Goal: Transaction & Acquisition: Book appointment/travel/reservation

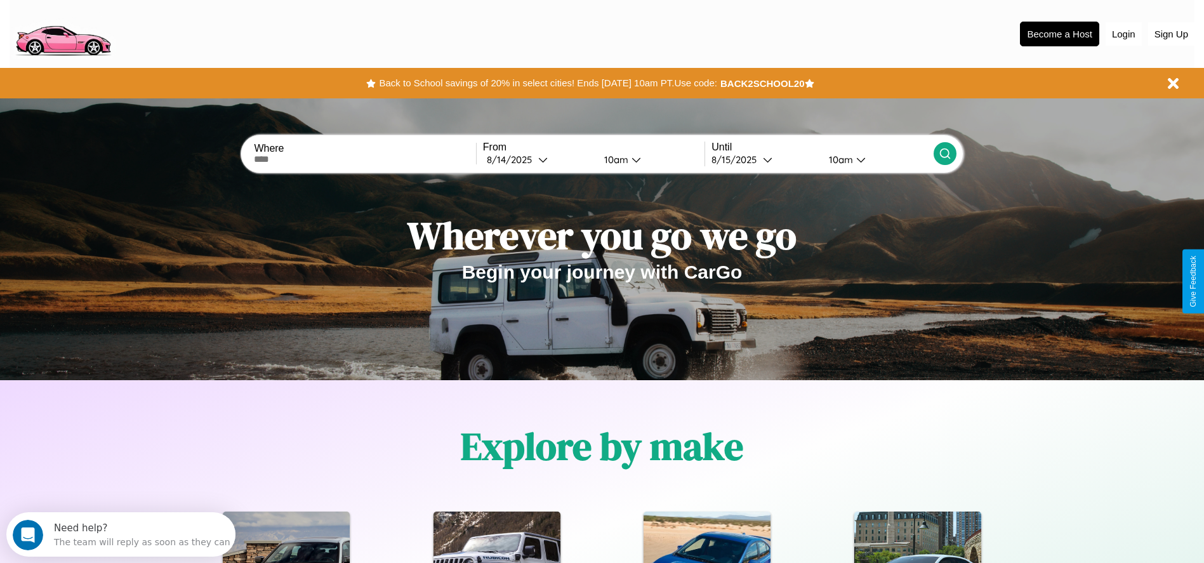
scroll to position [263, 0]
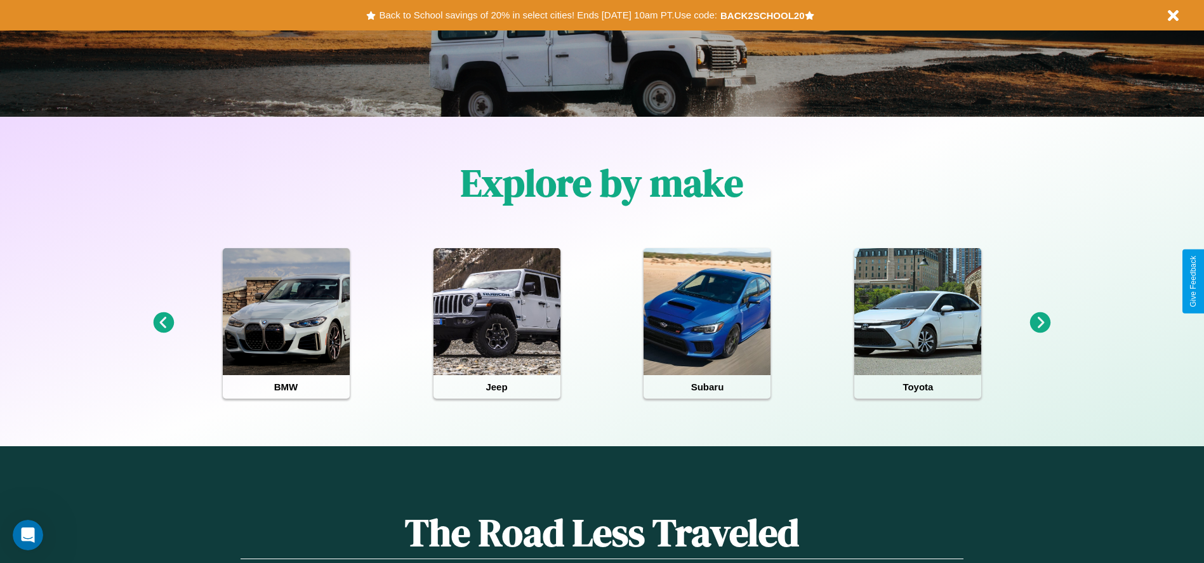
click at [1040, 323] on icon at bounding box center [1040, 322] width 21 height 21
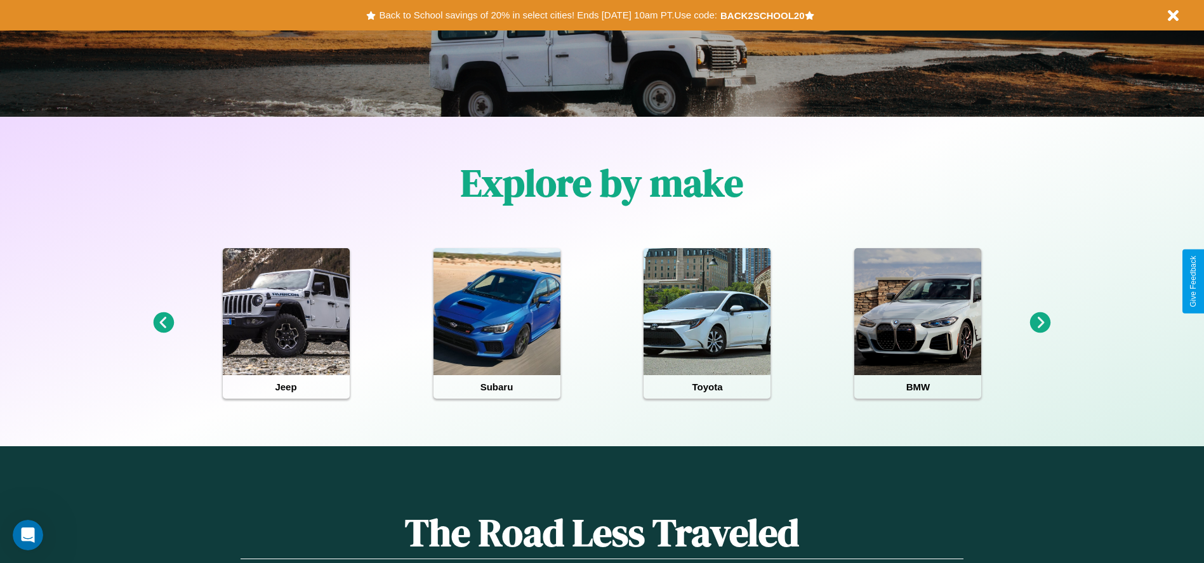
click at [163, 323] on icon at bounding box center [163, 322] width 21 height 21
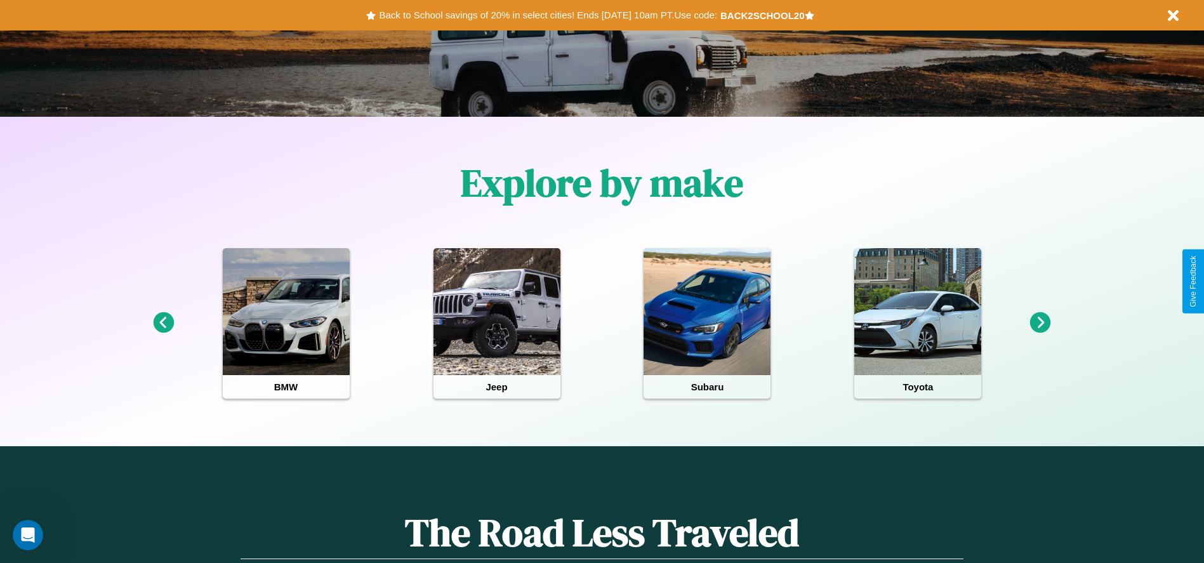
click at [1040, 323] on icon at bounding box center [1040, 322] width 21 height 21
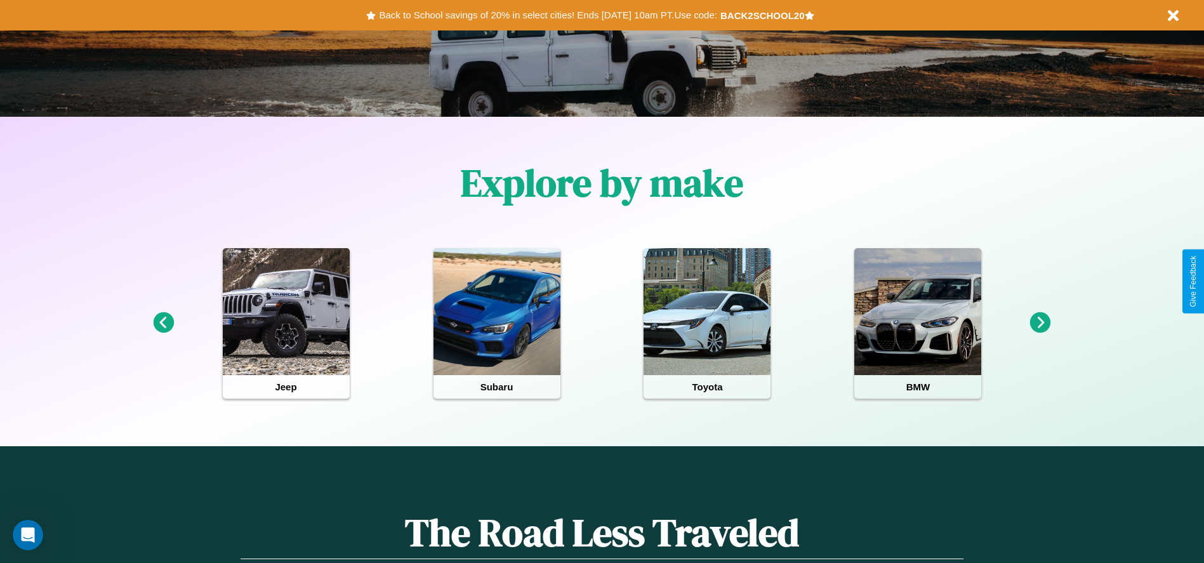
click at [163, 323] on icon at bounding box center [163, 322] width 21 height 21
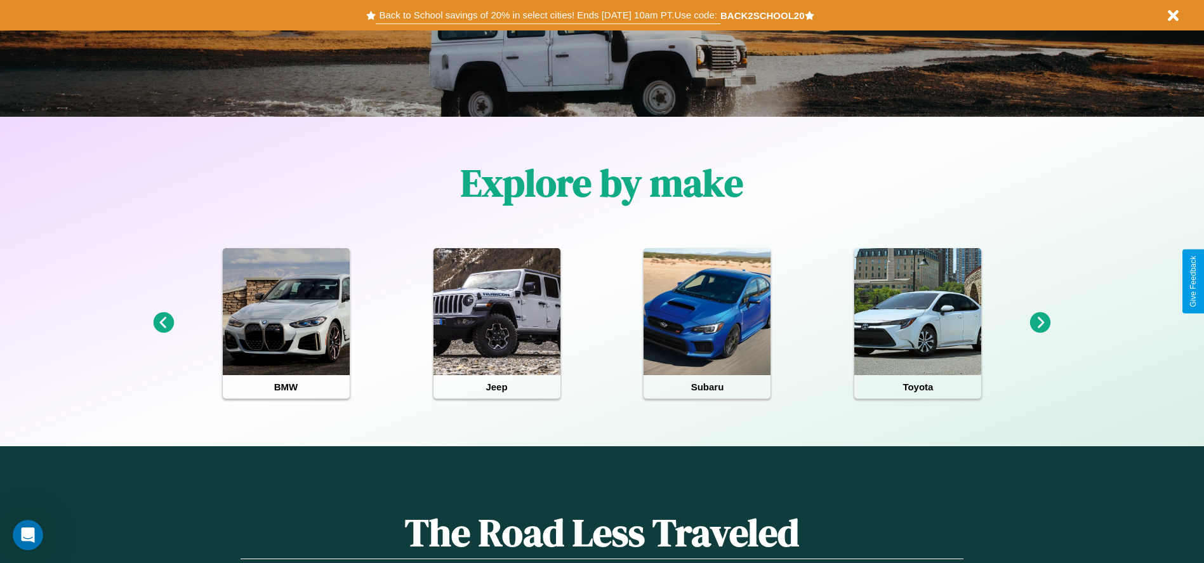
click at [548, 15] on button "Back to School savings of 20% in select cities! Ends 9/1 at 10am PT. Use code:" at bounding box center [548, 15] width 344 height 18
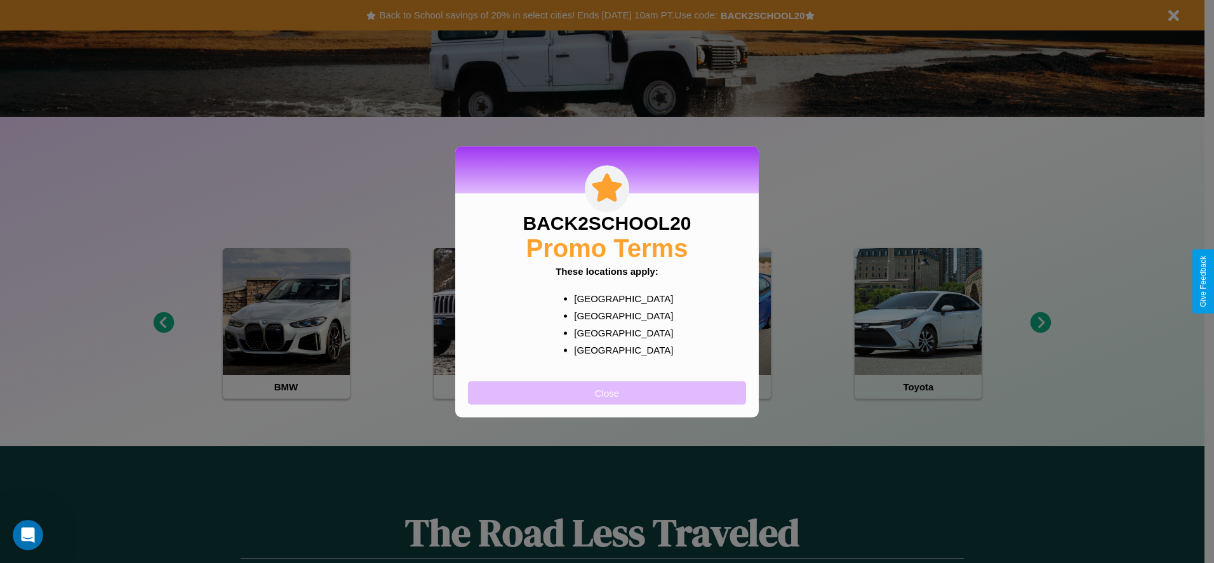
click at [607, 392] on button "Close" at bounding box center [607, 392] width 278 height 23
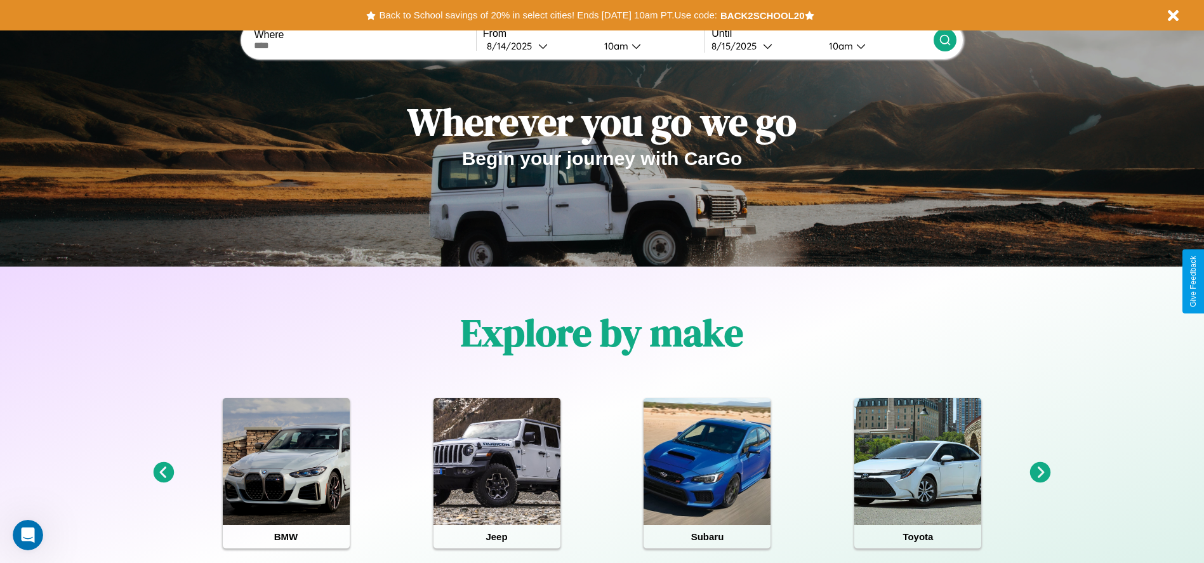
scroll to position [0, 0]
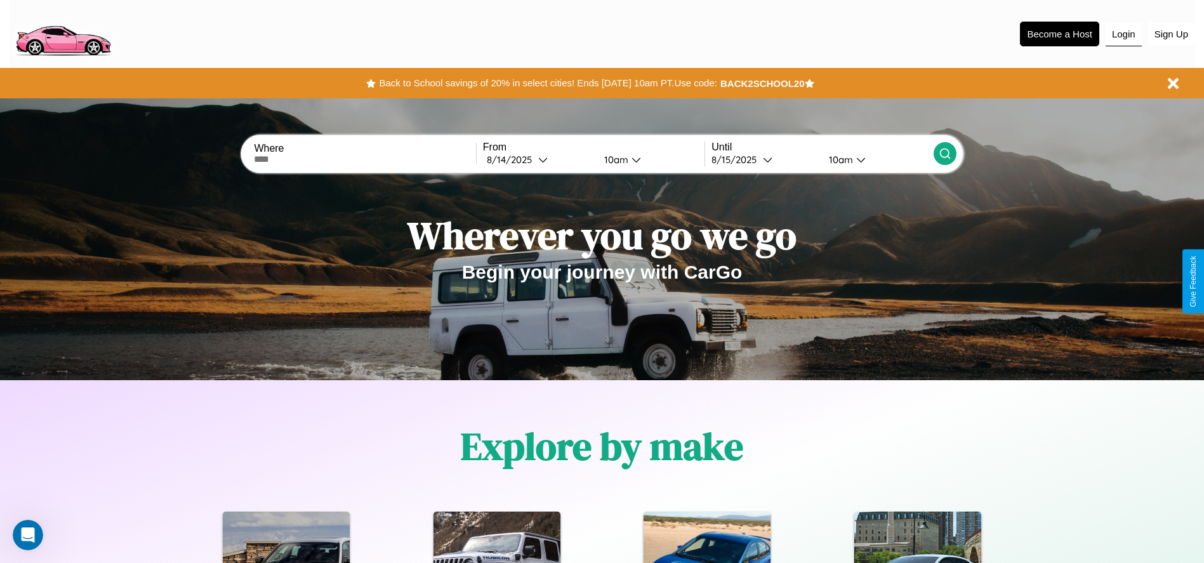
click at [1123, 34] on button "Login" at bounding box center [1124, 34] width 36 height 24
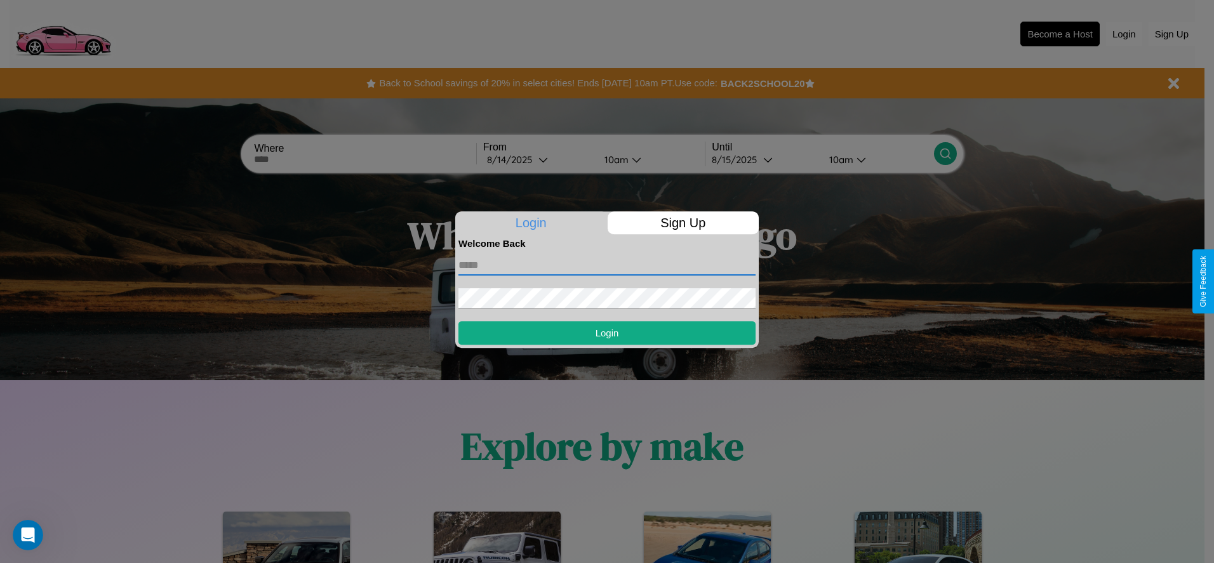
click at [607, 265] on input "text" at bounding box center [606, 265] width 297 height 20
type input "**********"
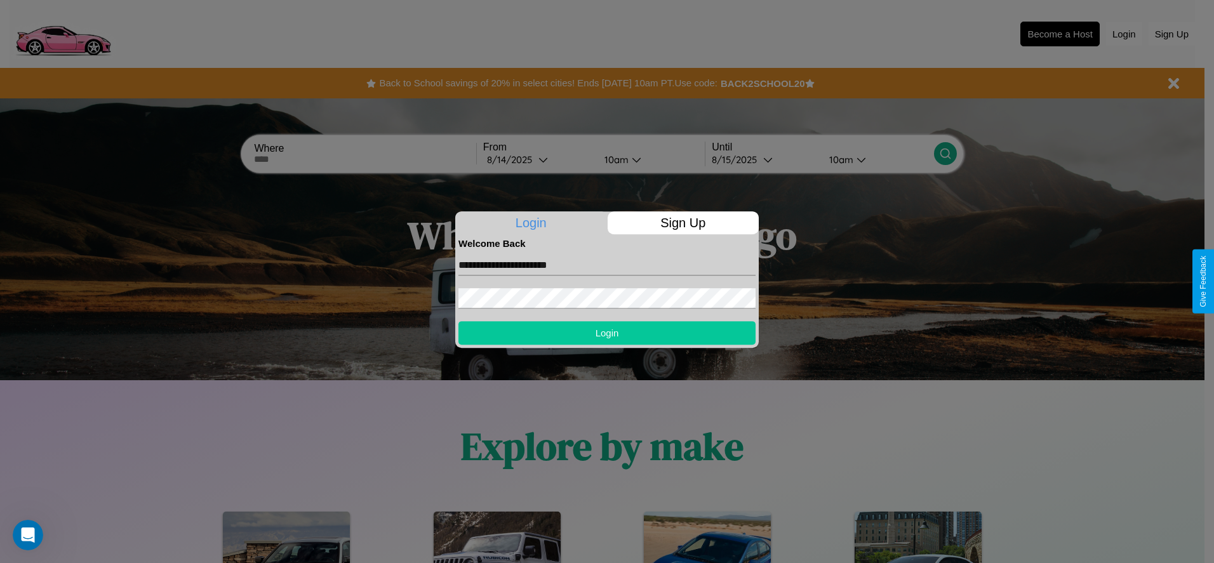
click at [607, 333] on button "Login" at bounding box center [606, 332] width 297 height 23
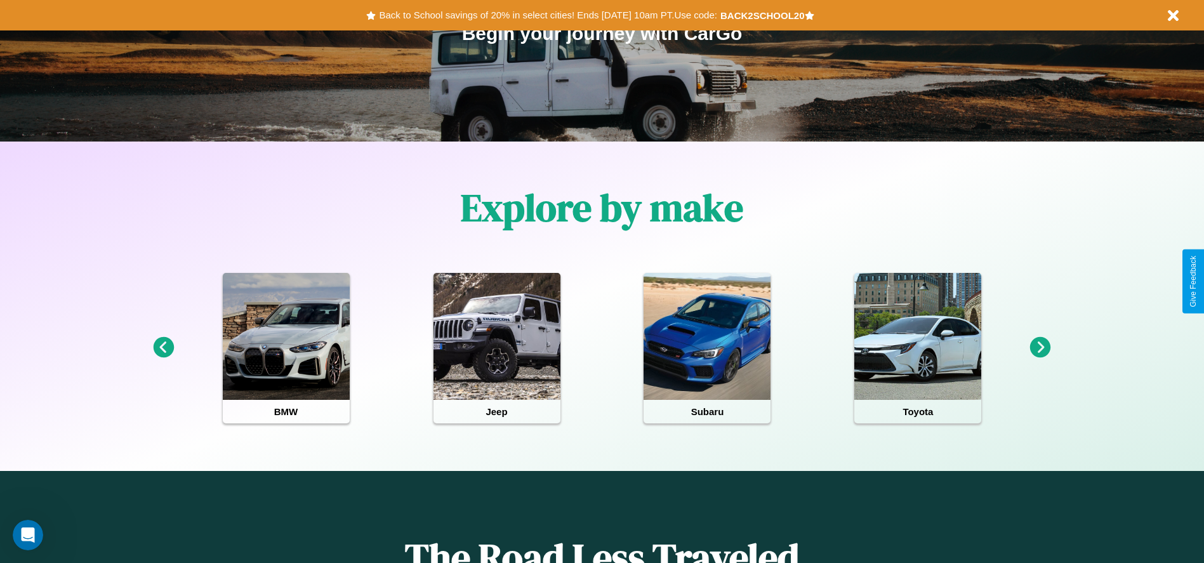
scroll to position [263, 0]
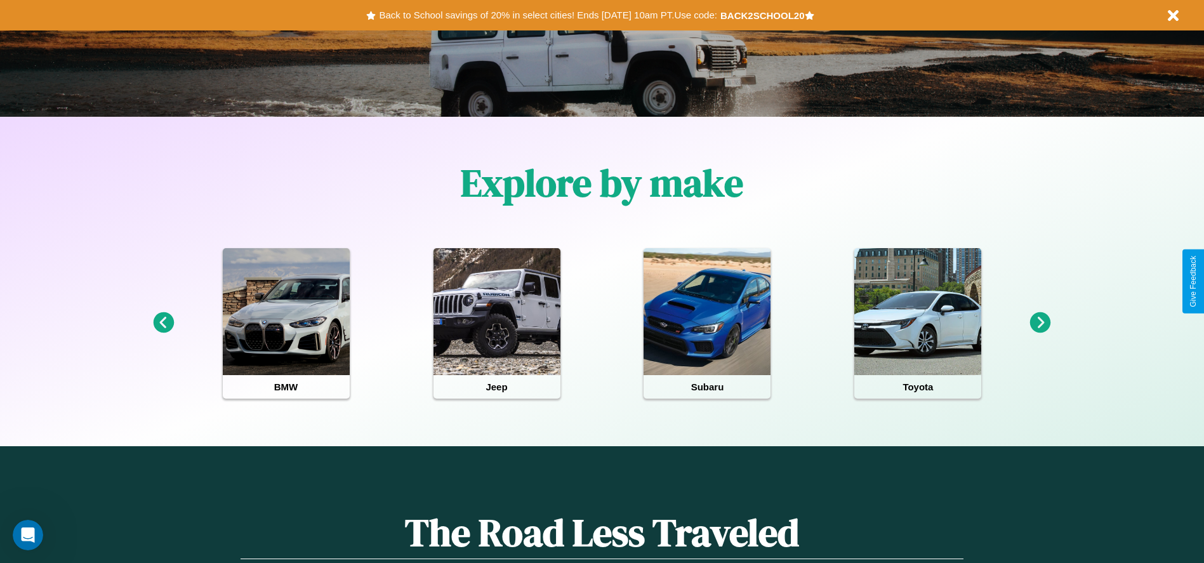
click at [1040, 323] on icon at bounding box center [1040, 322] width 21 height 21
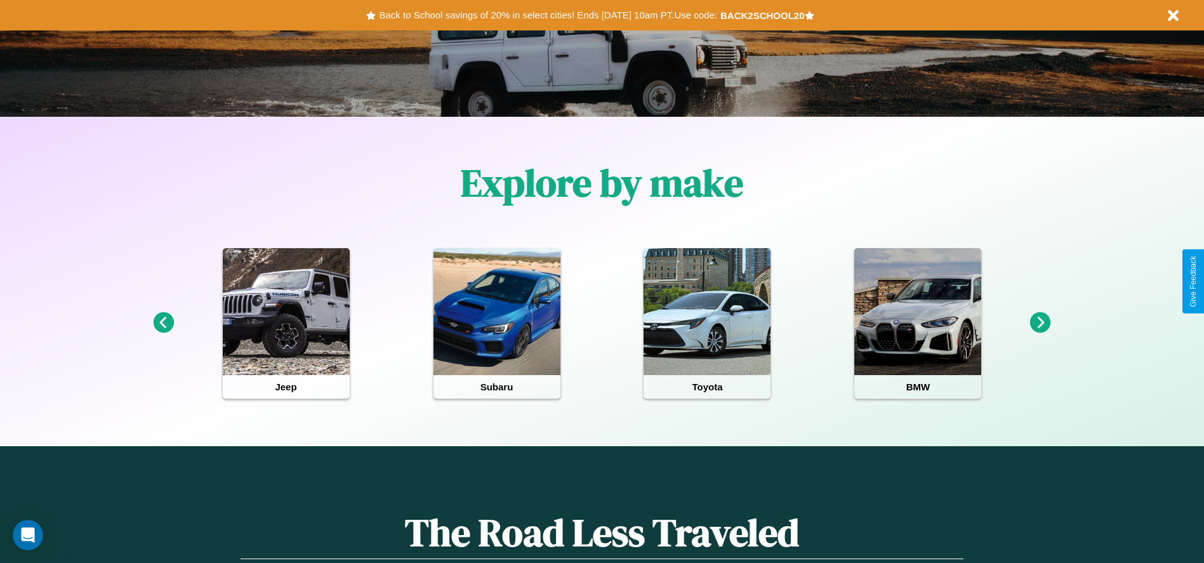
click at [1040, 323] on icon at bounding box center [1040, 322] width 21 height 21
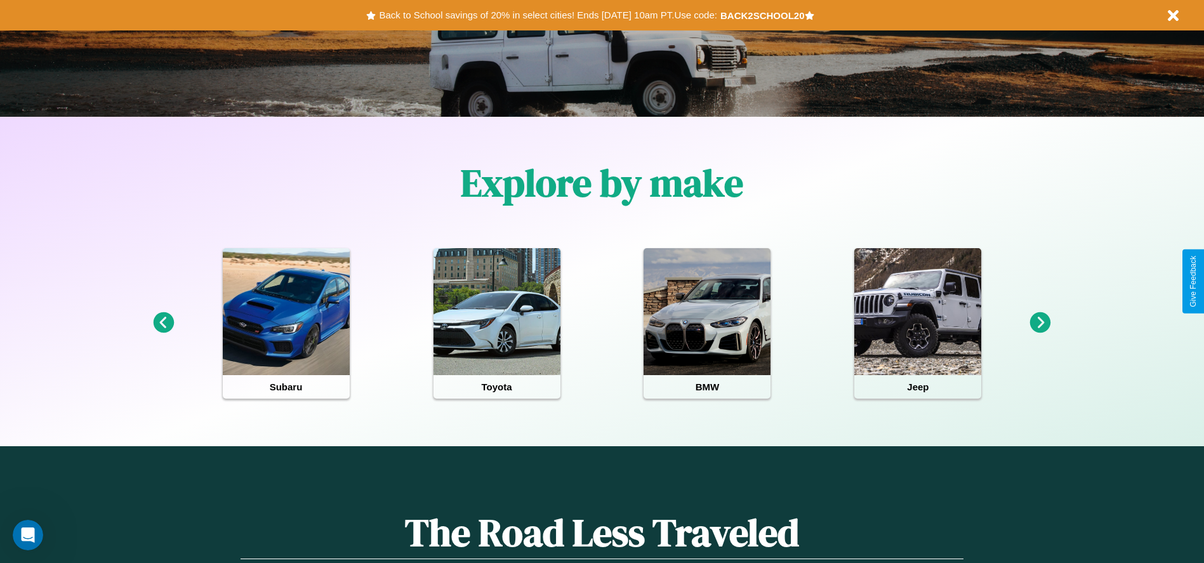
click at [1040, 323] on icon at bounding box center [1040, 322] width 21 height 21
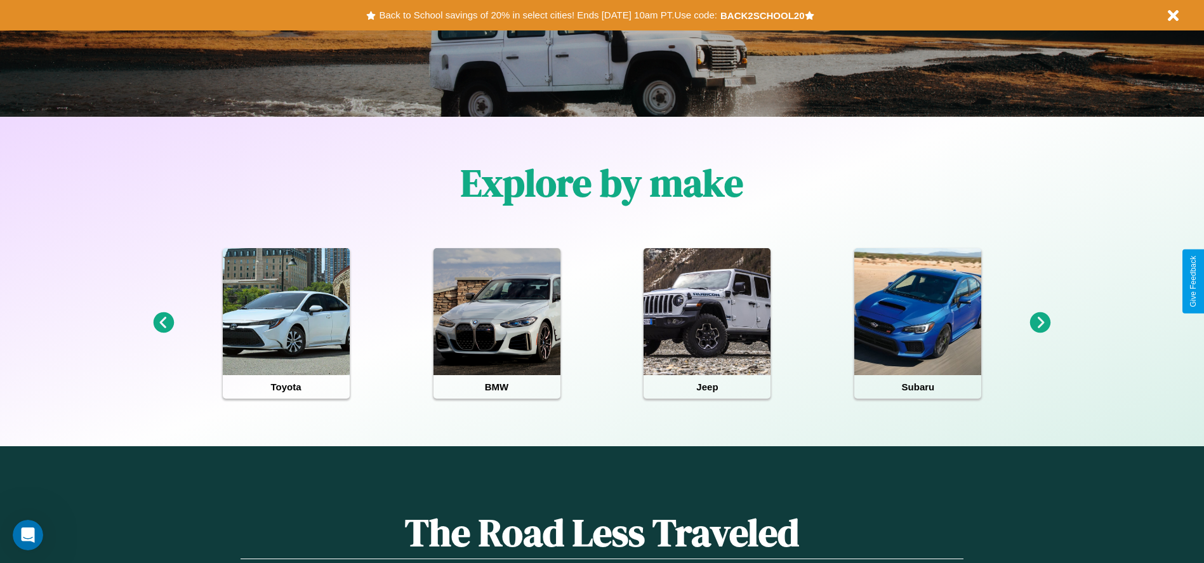
click at [1040, 323] on icon at bounding box center [1040, 322] width 21 height 21
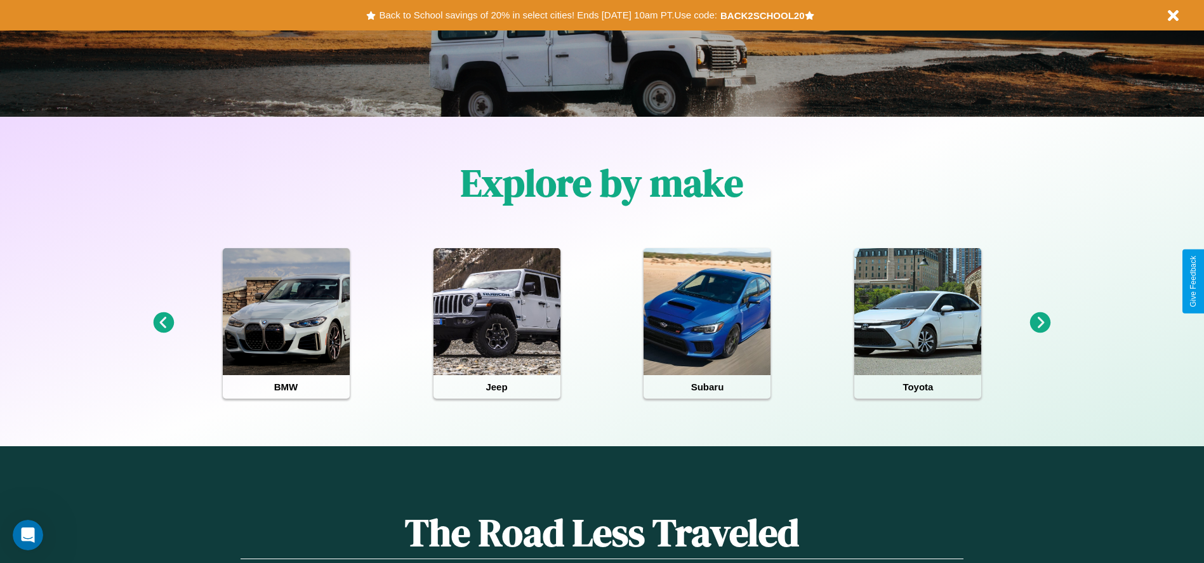
click at [1040, 323] on icon at bounding box center [1040, 322] width 21 height 21
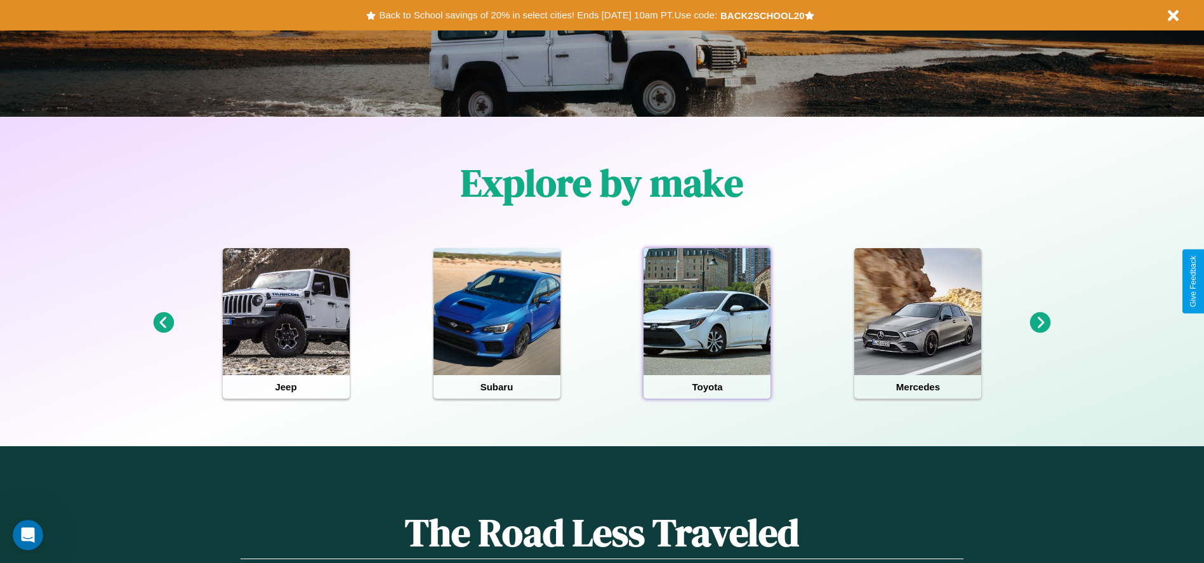
click at [707, 323] on div at bounding box center [707, 311] width 127 height 127
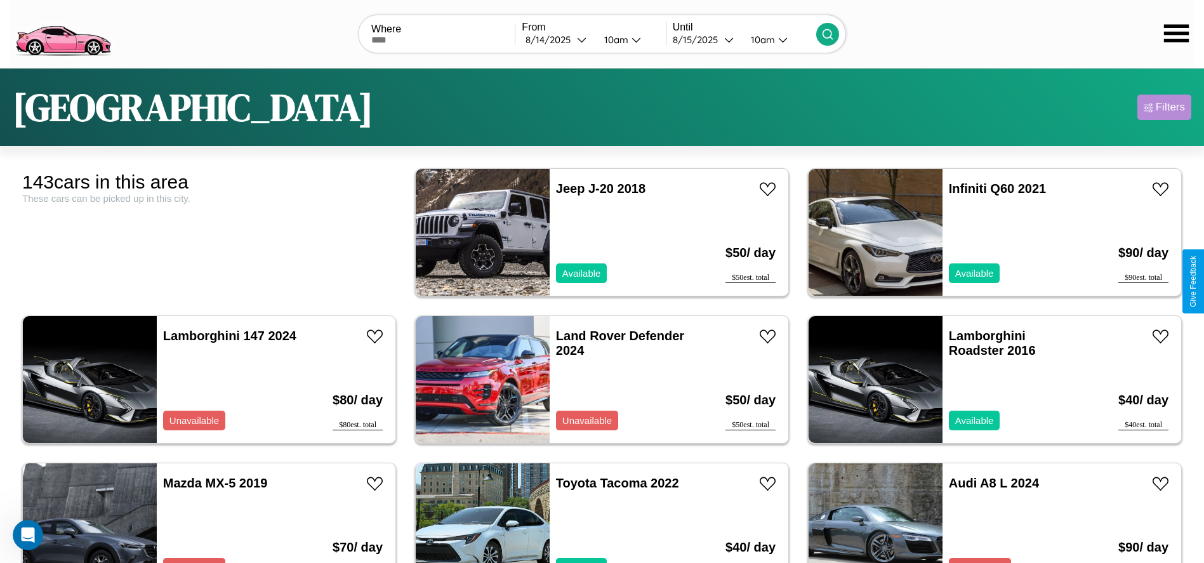
click at [1164, 107] on div "Filters" at bounding box center [1170, 107] width 29 height 13
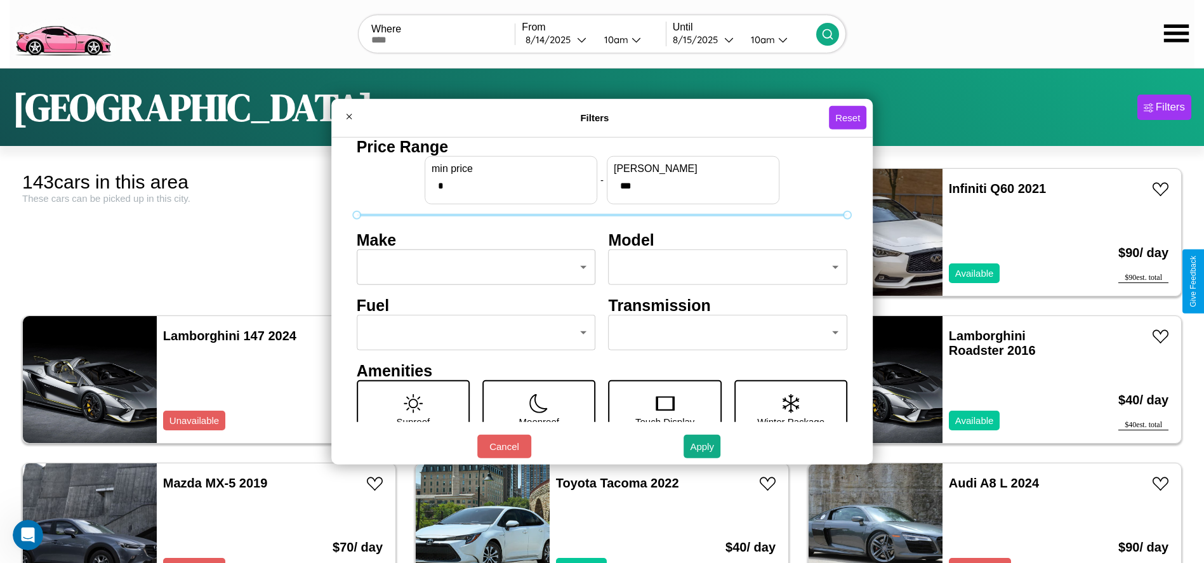
click at [472, 267] on body "CarGo Where From 8 / 14 / 2025 10am Until 8 / 15 / 2025 10am Los Angeles Filter…" at bounding box center [602, 321] width 1204 height 642
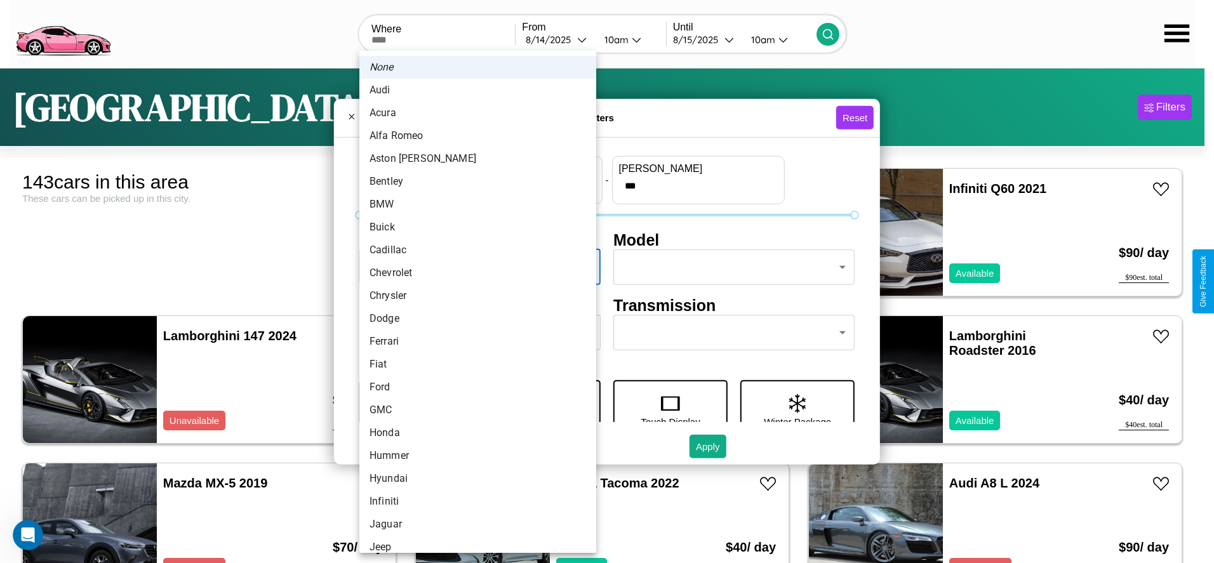
scroll to position [63, 0]
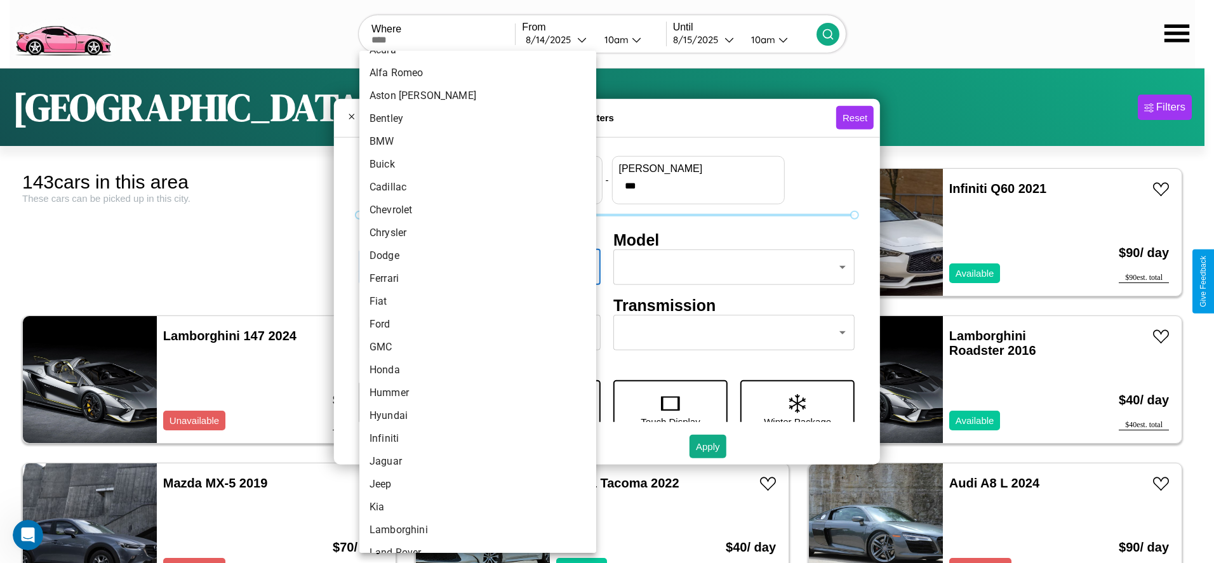
click at [473, 301] on li "Fiat" at bounding box center [477, 301] width 237 height 23
type input "****"
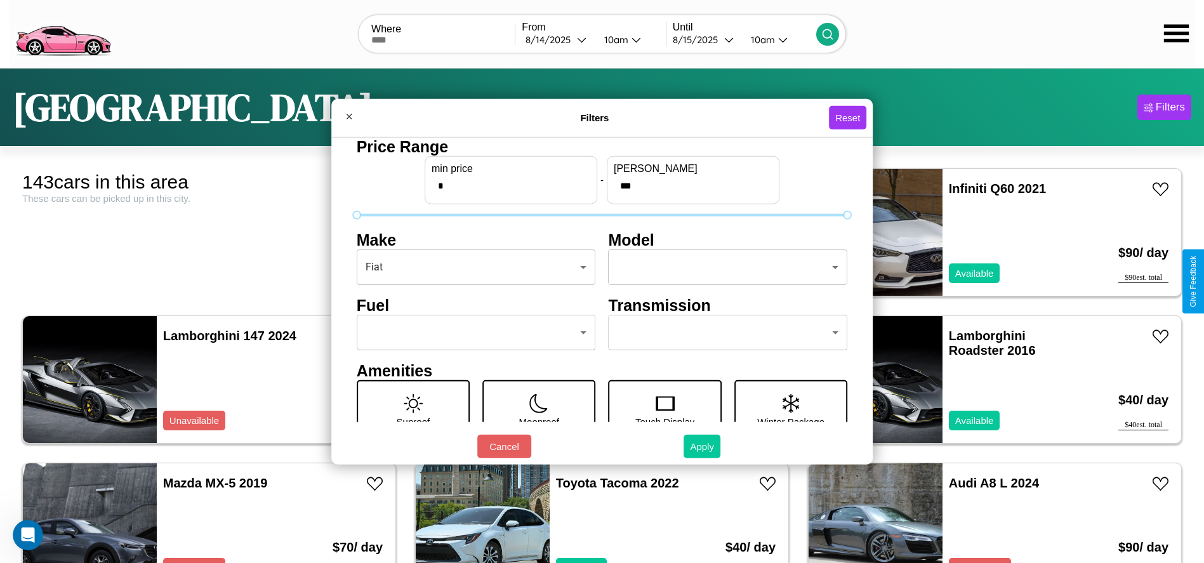
click at [703, 446] on button "Apply" at bounding box center [702, 446] width 37 height 23
